Goal: Information Seeking & Learning: Learn about a topic

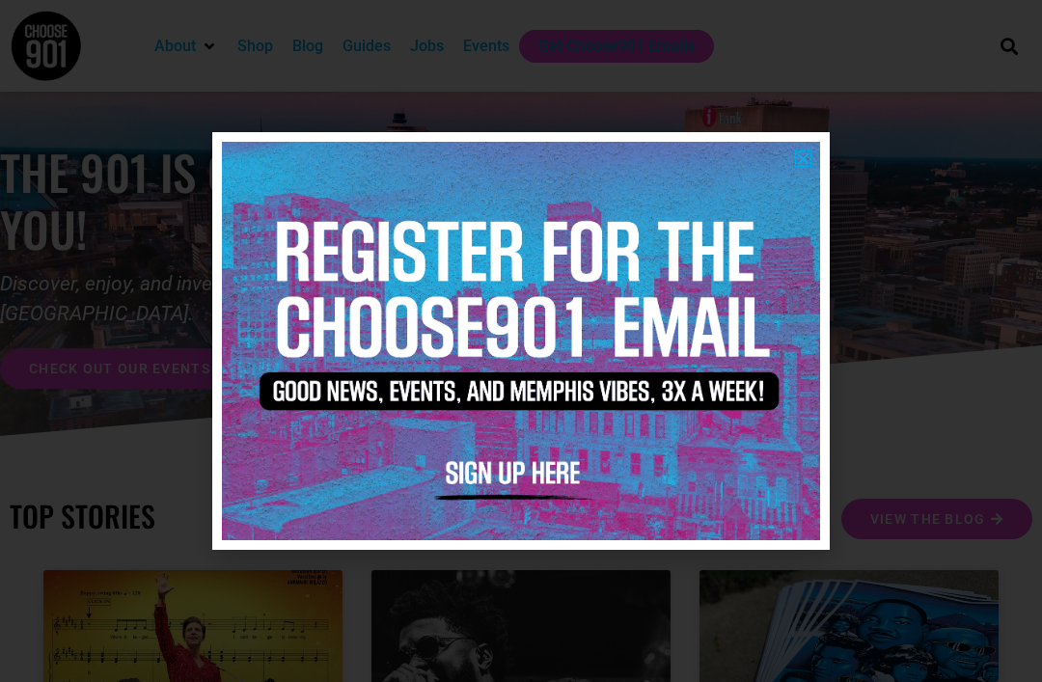
click at [802, 165] on icon "Close" at bounding box center [803, 158] width 14 height 14
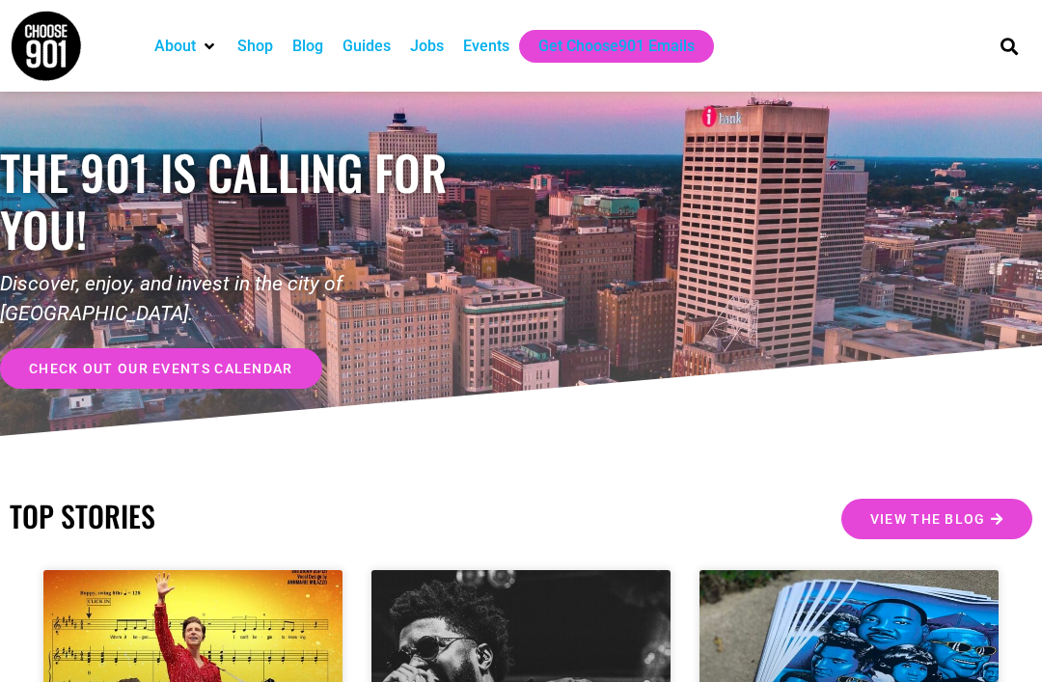
click at [433, 56] on div "Jobs" at bounding box center [427, 46] width 34 height 23
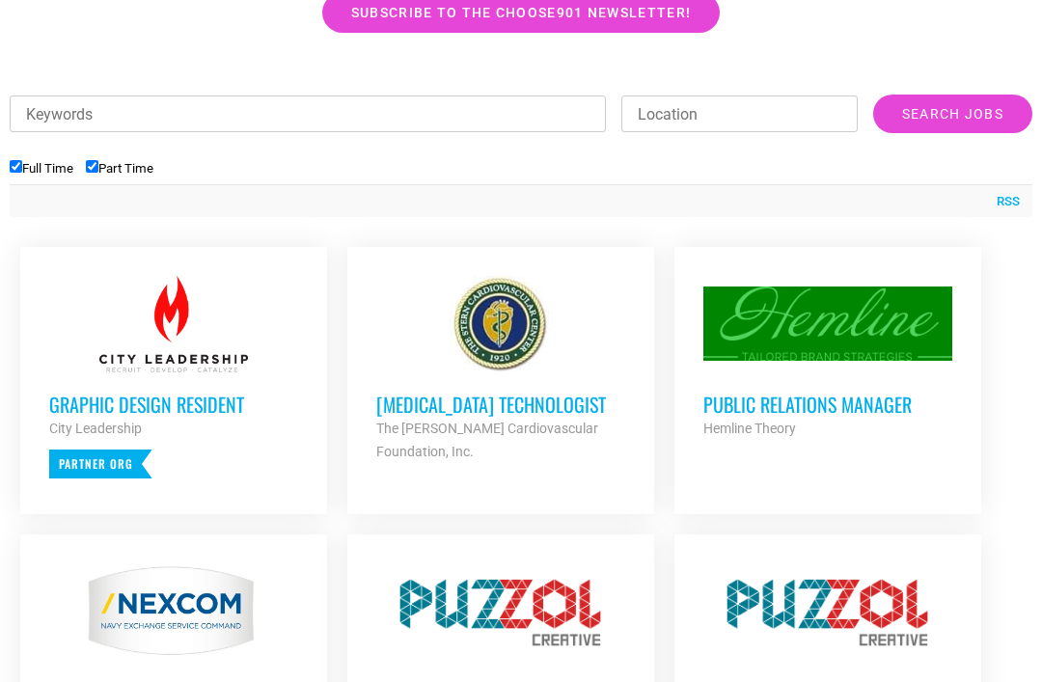
scroll to position [660, 0]
click at [933, 410] on h3 "Public Relations Manager" at bounding box center [827, 404] width 249 height 25
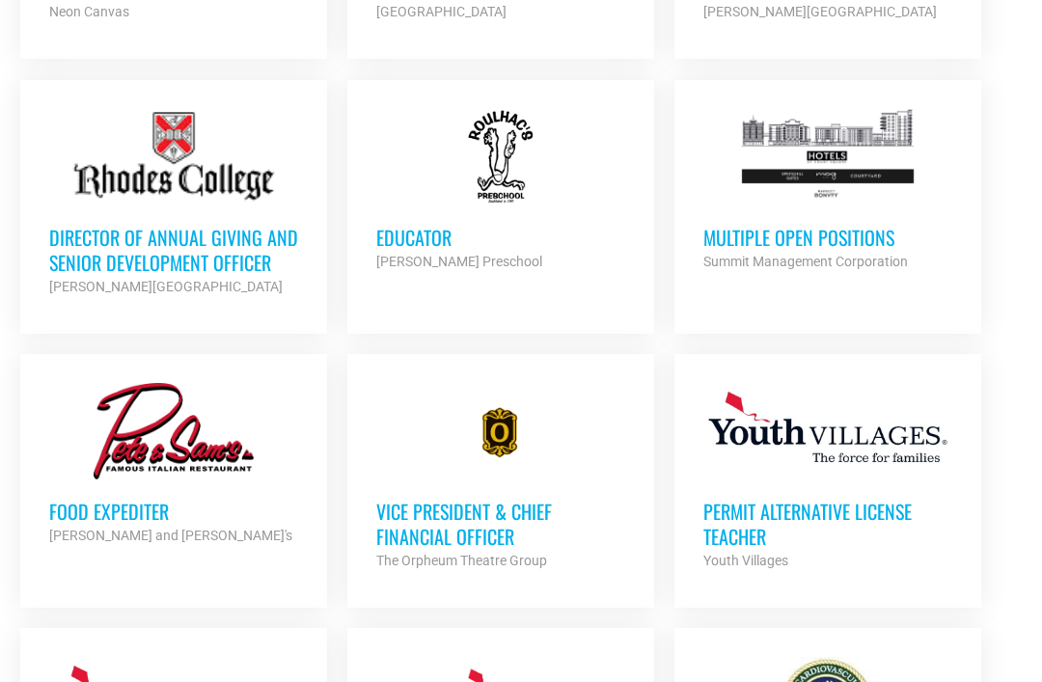
scroll to position [1613, 0]
click at [898, 250] on h3 "Multiple Open Positions" at bounding box center [827, 237] width 249 height 25
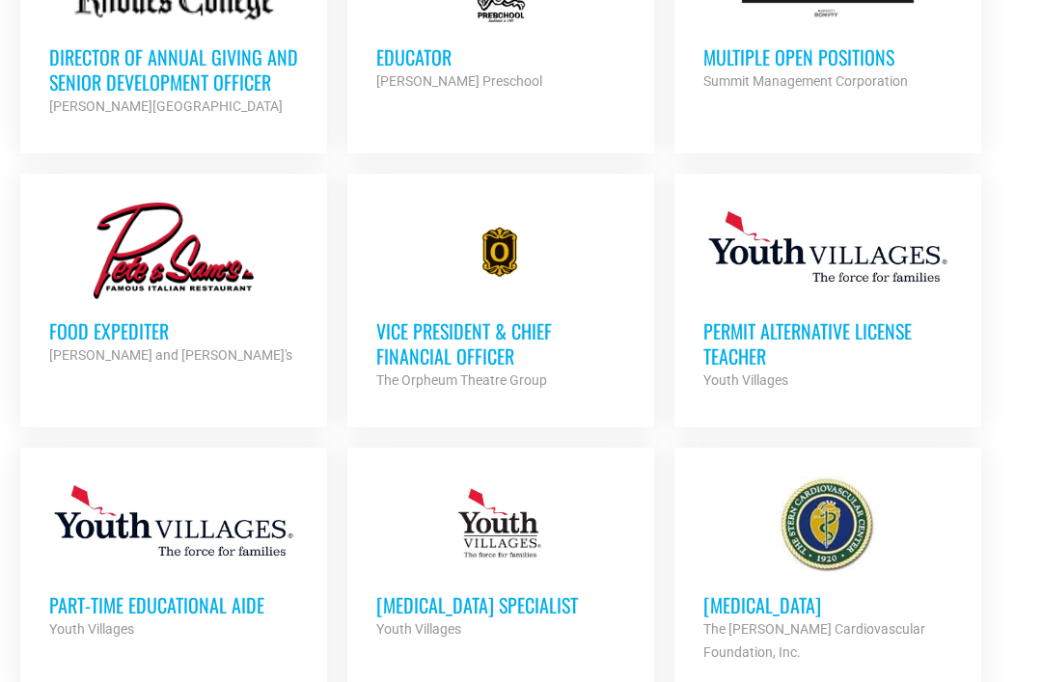
scroll to position [1794, 0]
click at [558, 342] on h3 "Vice President & Chief Financial Officer" at bounding box center [500, 343] width 249 height 50
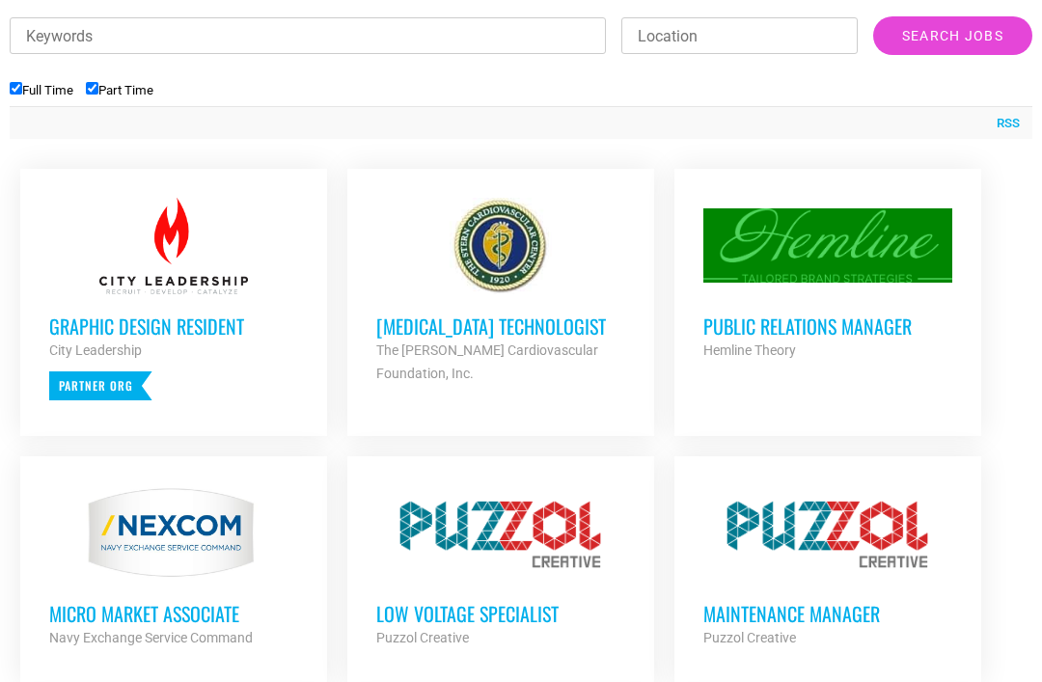
scroll to position [737, 0]
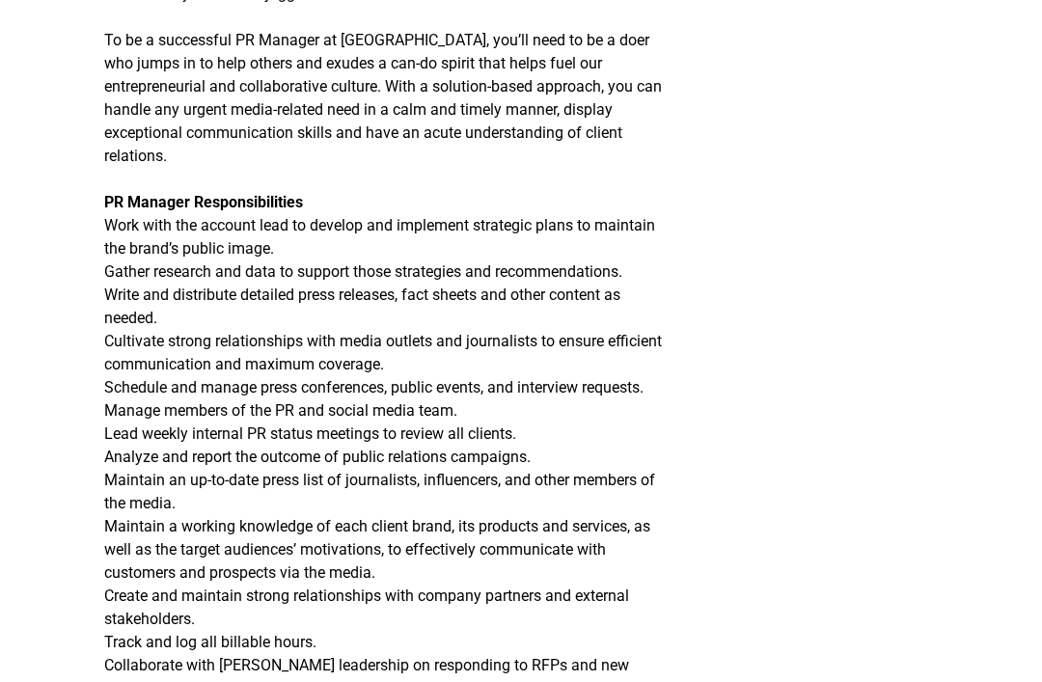
scroll to position [596, 0]
